Goal: Information Seeking & Learning: Learn about a topic

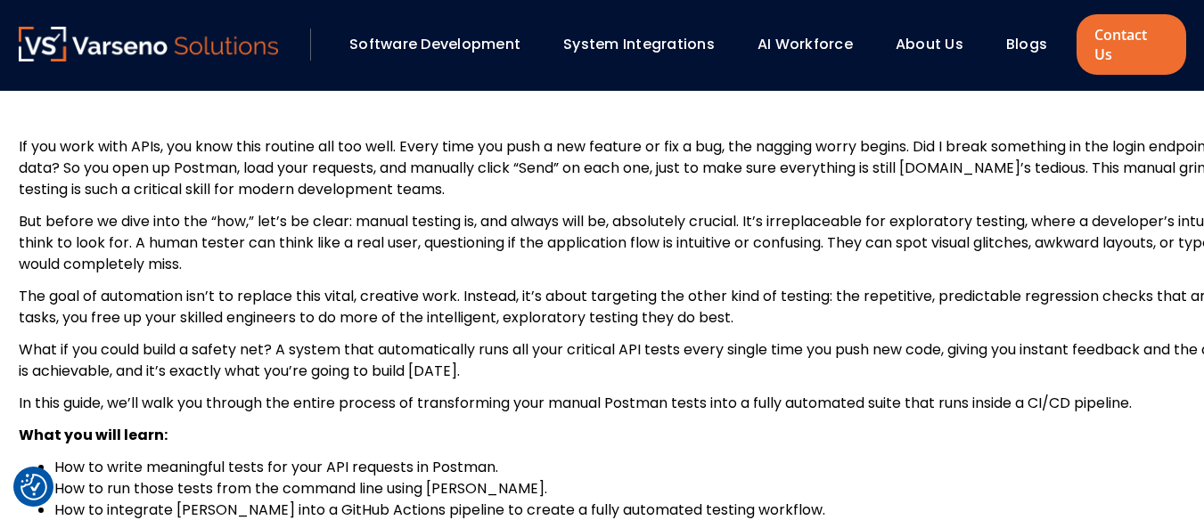
scroll to position [604, 0]
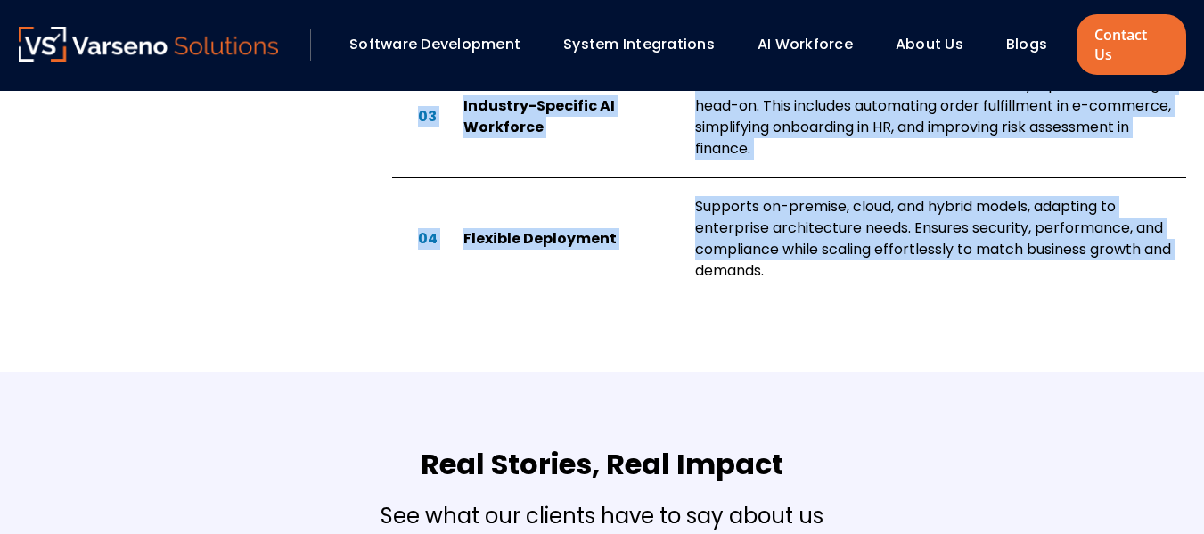
scroll to position [1487, 0]
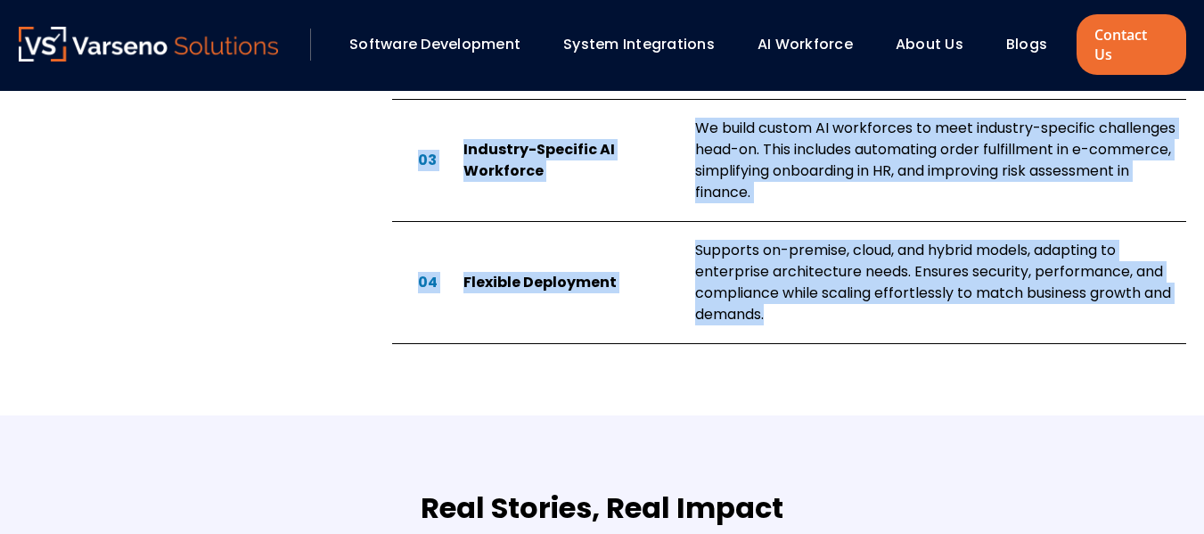
drag, startPoint x: 388, startPoint y: 156, endPoint x: 830, endPoint y: 303, distance: 466.6
click at [830, 303] on body "Software Development System Integrations AI Workforce ?" at bounding box center [602, 301] width 1204 height 3577
copy body "he Perfect Co-Pilot for Your Team Is Here AI Workforce for Accurate, Scalable, …"
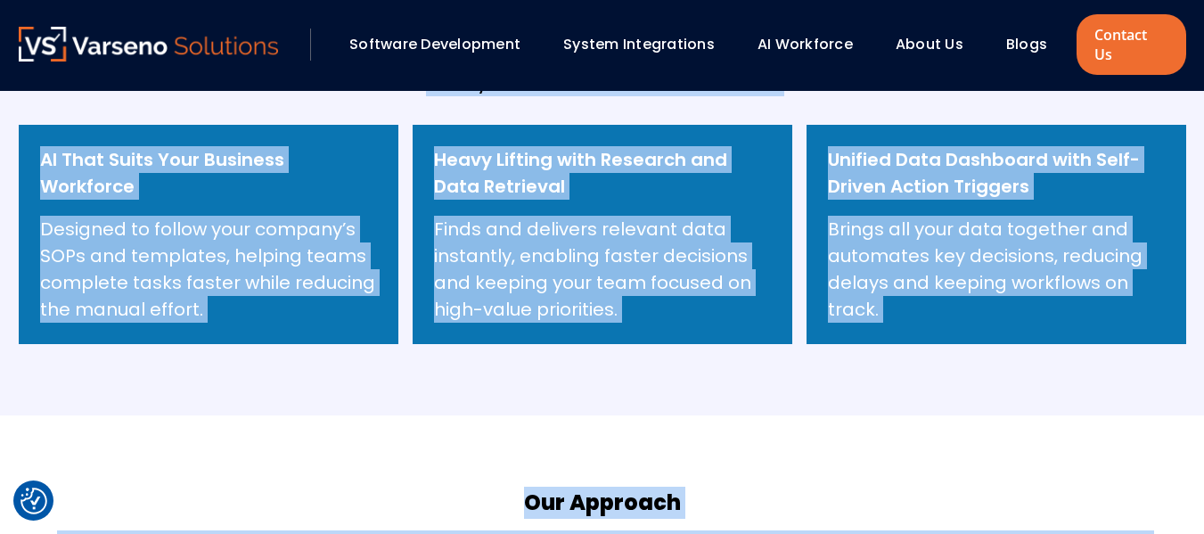
click at [1089, 345] on section "Why Choose AI Workforce ? Our AI Workforce delivers real-time insights, automat…" at bounding box center [602, 147] width 1204 height 536
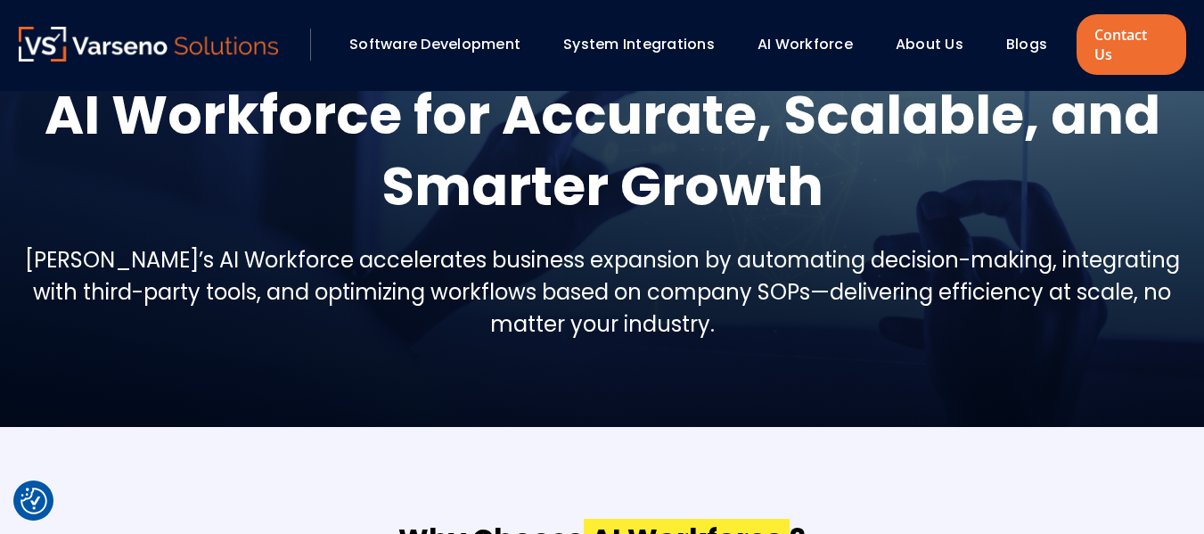
scroll to position [0, 0]
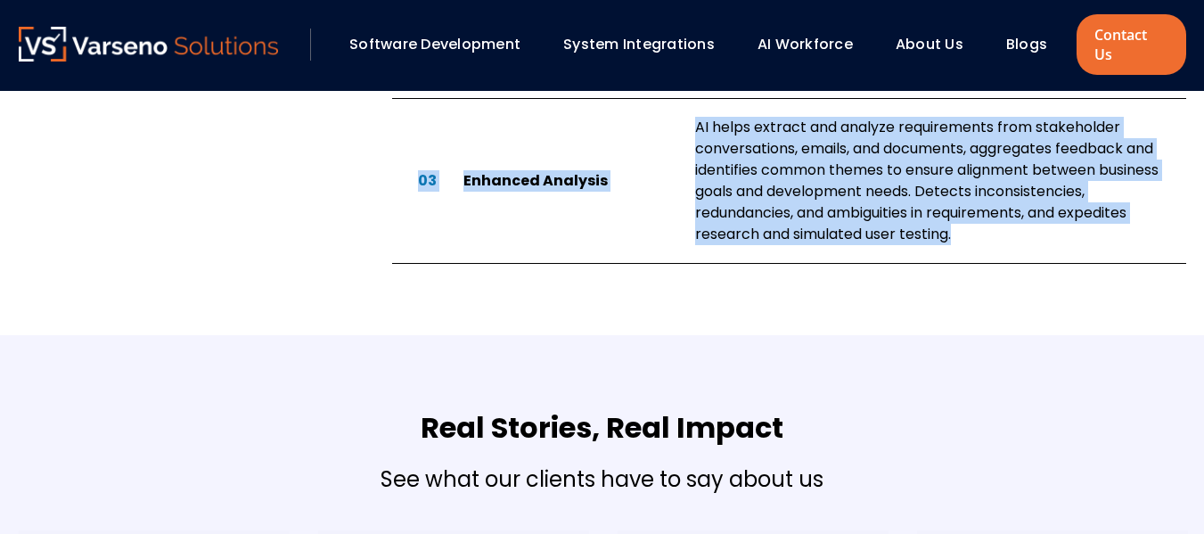
click at [276, 181] on div "Varseno harnesses AI to revolutionize software development by automating comple…" at bounding box center [191, 64] width 345 height 397
click at [1114, 187] on div "AI helps extract and analyze requirements from stakeholder conversations, email…" at bounding box center [940, 181] width 491 height 128
